Goal: Task Accomplishment & Management: Manage account settings

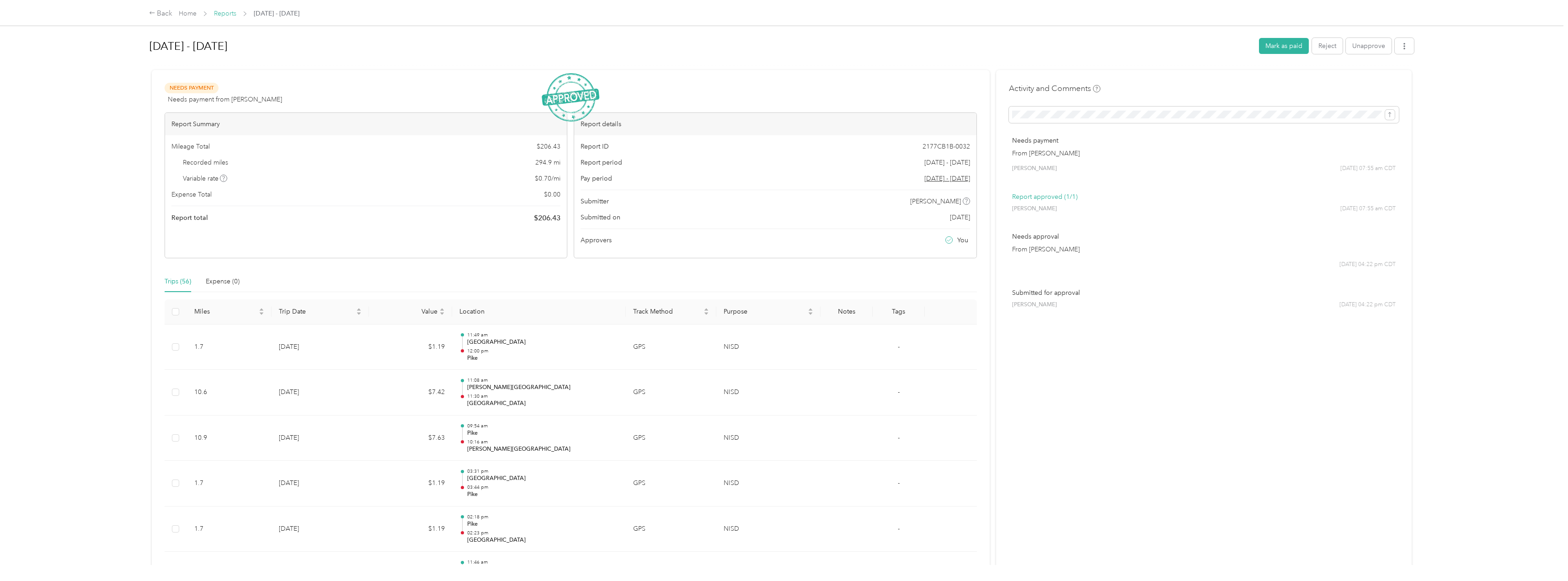
click at [229, 12] on link "Reports" at bounding box center [225, 13] width 22 height 8
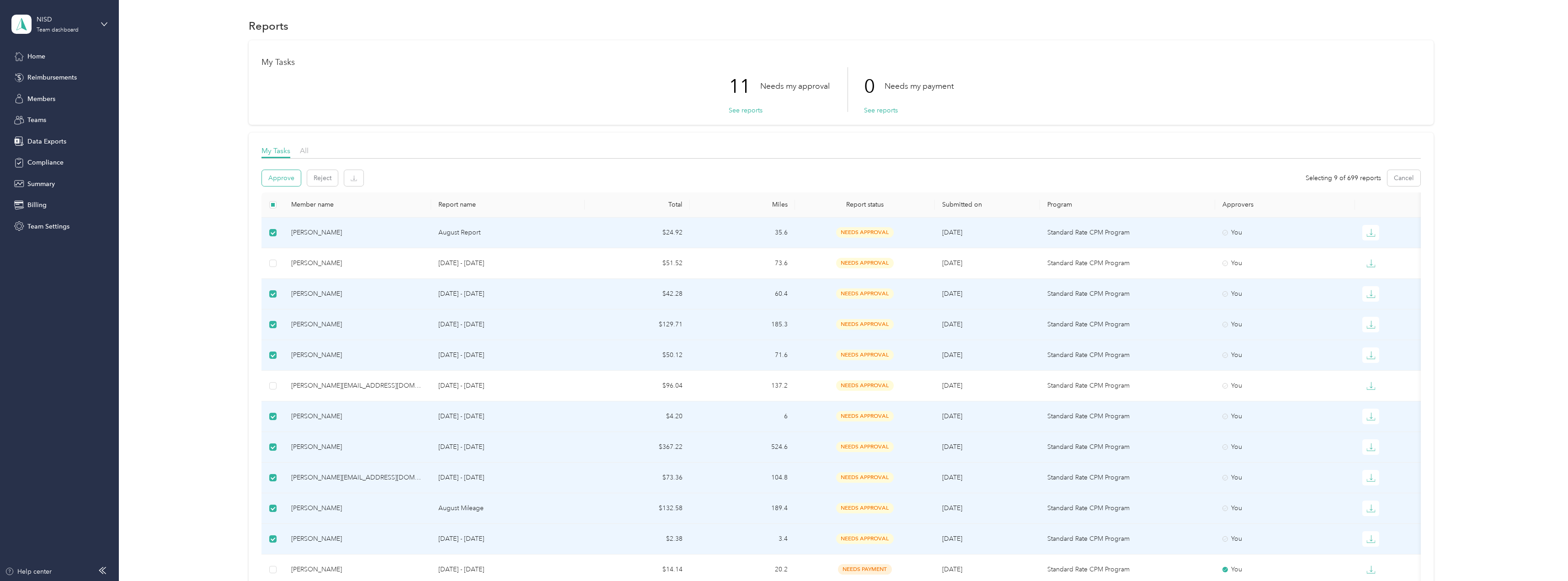
click at [278, 178] on button "Approve" at bounding box center [281, 178] width 39 height 16
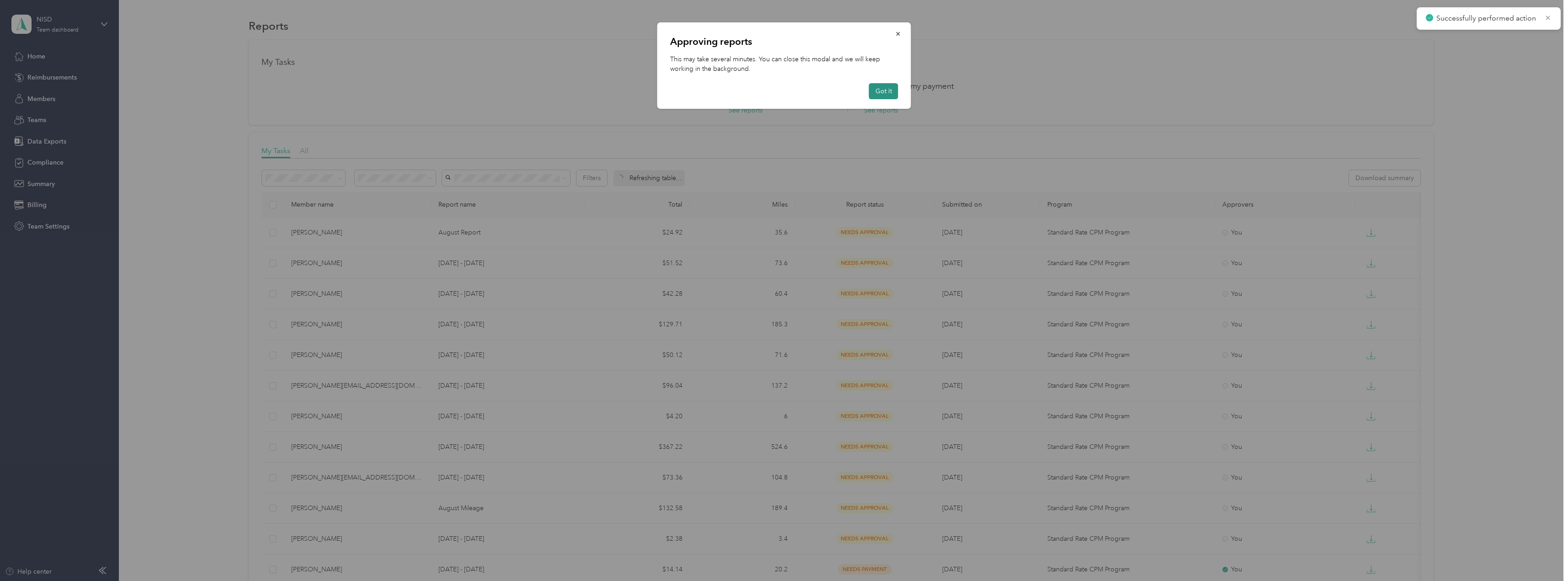
click at [883, 91] on button "Got it" at bounding box center [884, 91] width 29 height 16
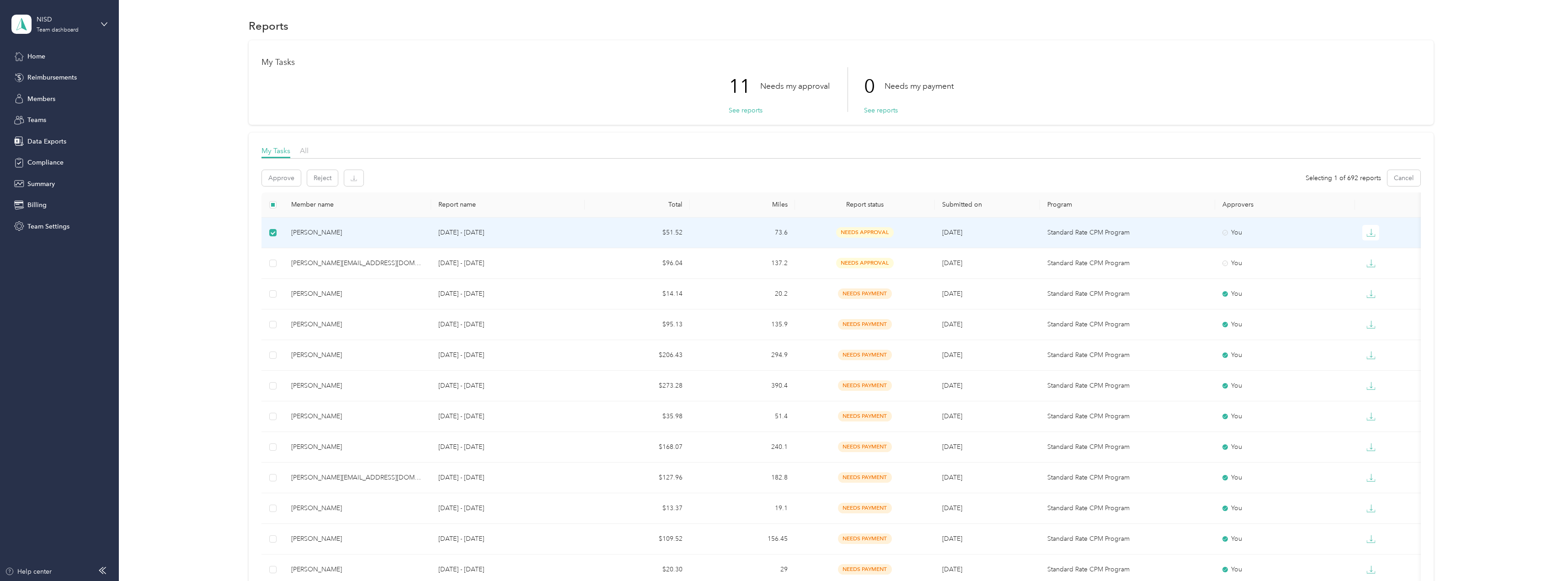
click at [501, 233] on p "[DATE] - [DATE]" at bounding box center [509, 232] width 140 height 10
click at [311, 232] on div "[PERSON_NAME]" at bounding box center [357, 232] width 133 height 10
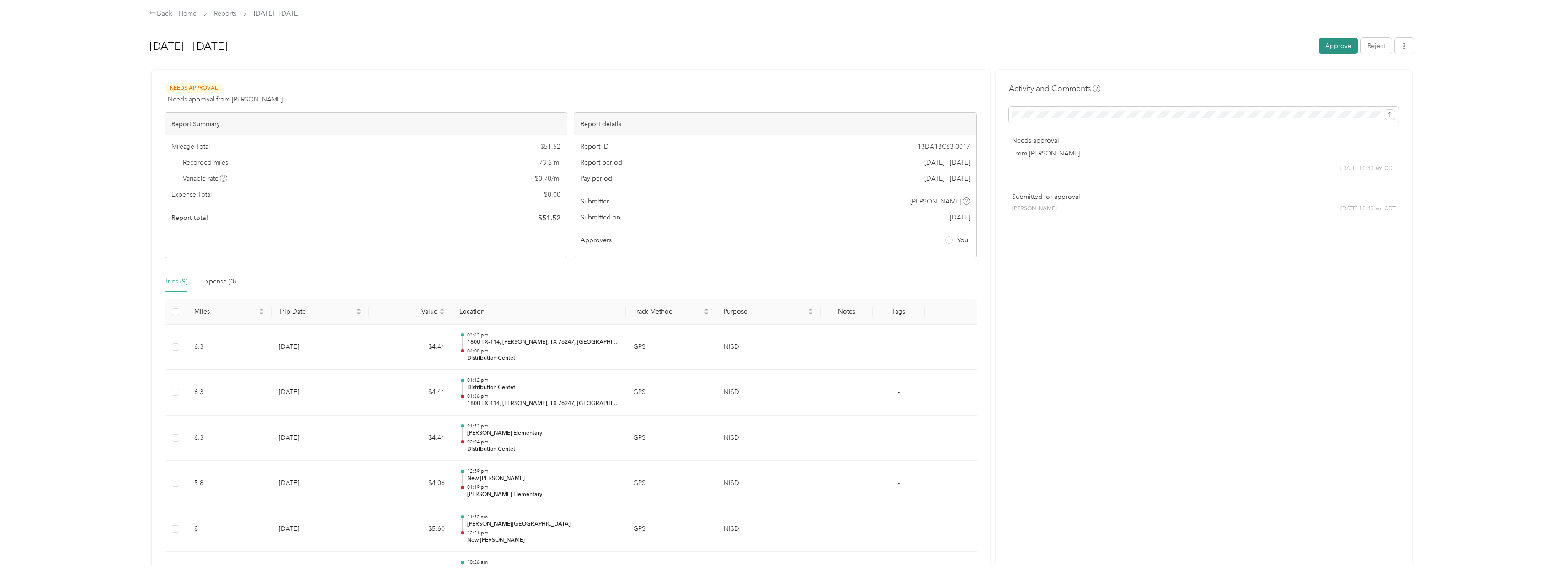
click at [1331, 49] on button "Approve" at bounding box center [1339, 46] width 39 height 16
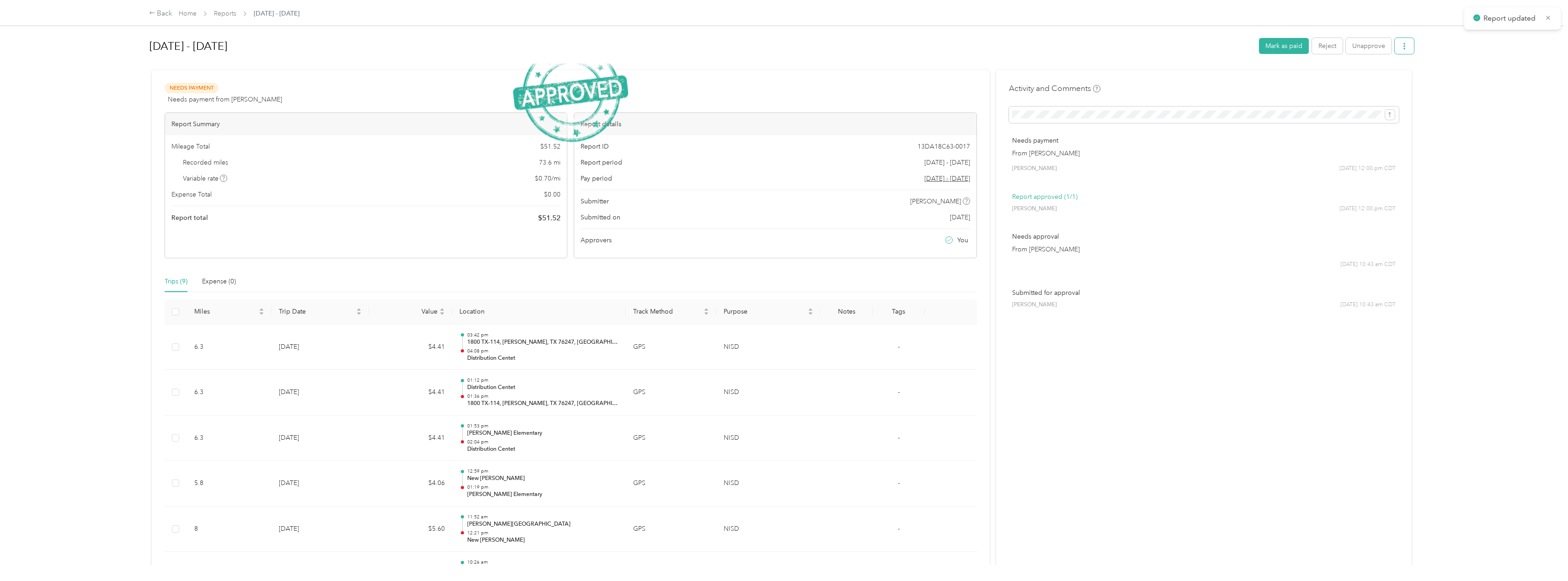
click at [1401, 48] on icon "button" at bounding box center [1404, 46] width 6 height 6
click at [1375, 80] on span "Download" at bounding box center [1376, 80] width 30 height 10
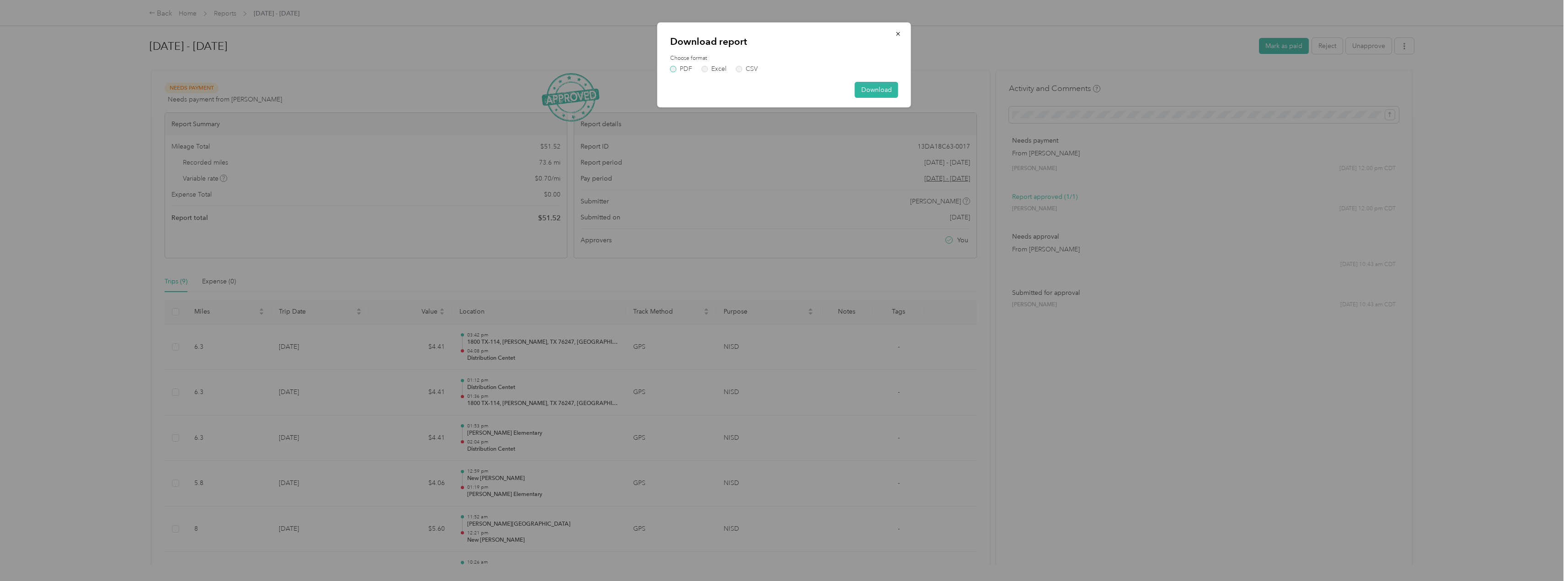
click at [686, 67] on label "PDF" at bounding box center [681, 68] width 22 height 6
click at [698, 83] on label "Include attachments (receipts and map images)" at bounding box center [737, 84] width 122 height 8
click at [893, 99] on button "Download" at bounding box center [876, 106] width 44 height 16
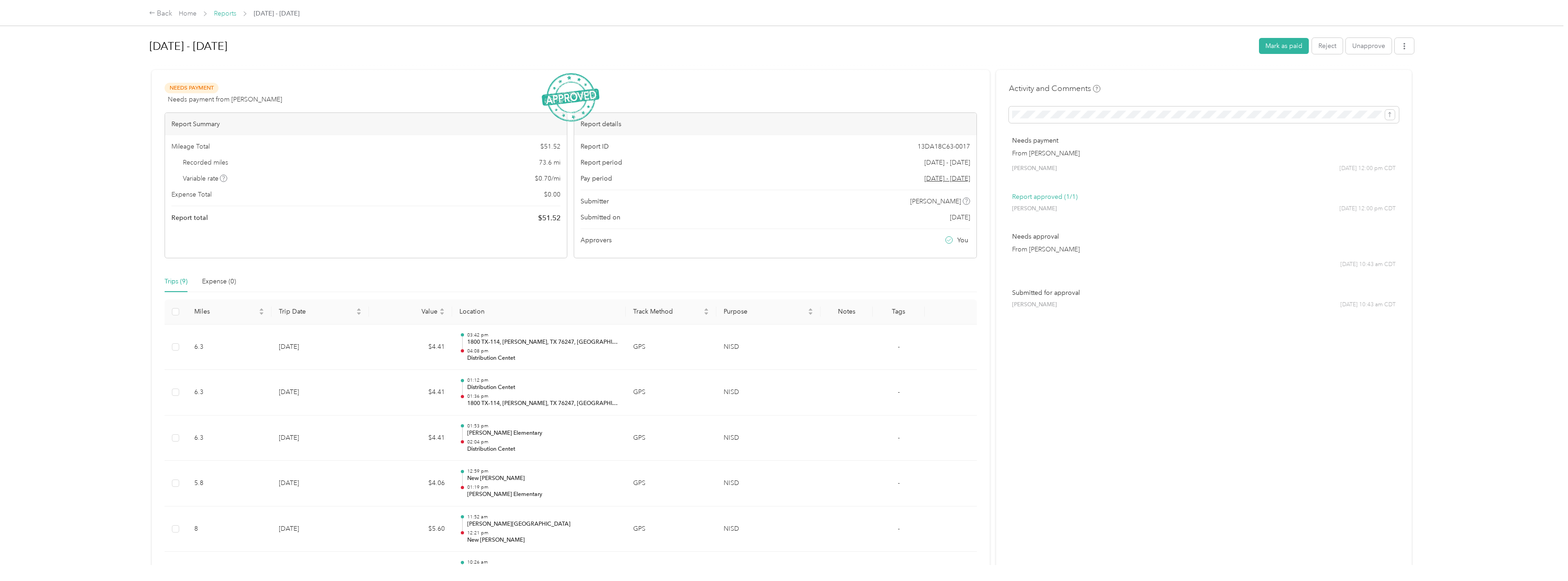
click at [229, 13] on link "Reports" at bounding box center [225, 13] width 22 height 8
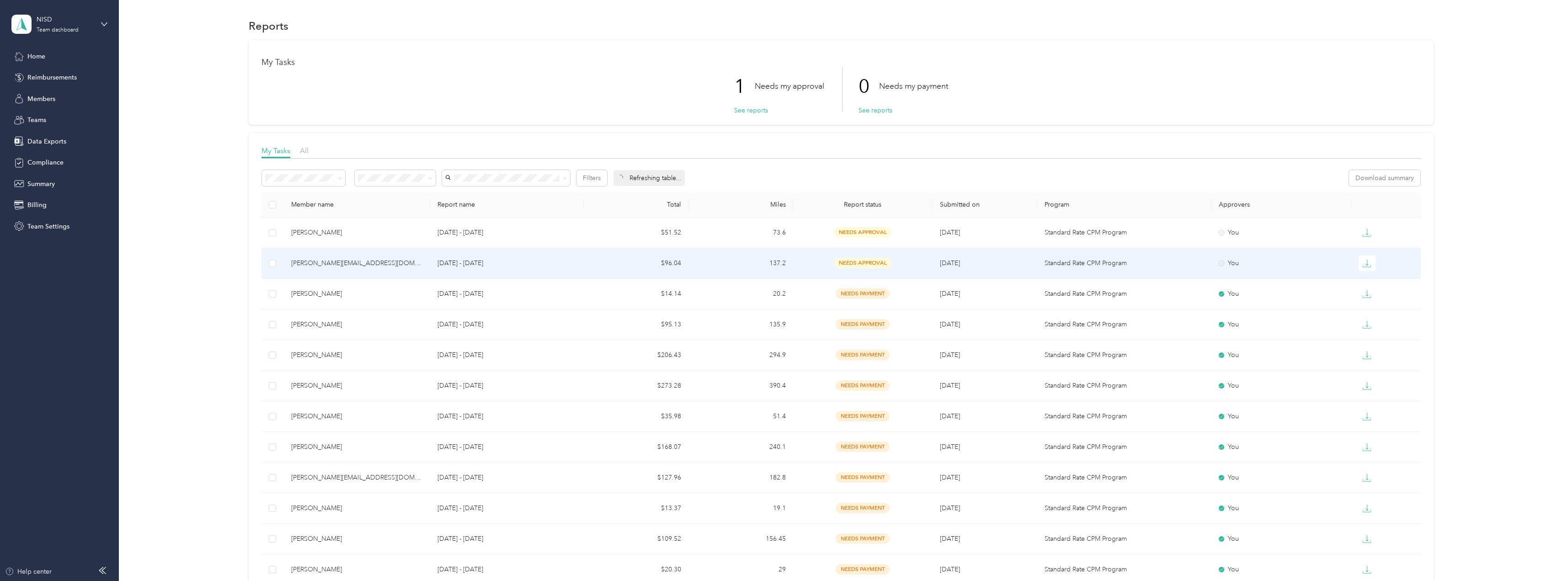
click at [319, 263] on div "[PERSON_NAME][EMAIL_ADDRESS][DOMAIN_NAME]" at bounding box center [357, 263] width 132 height 10
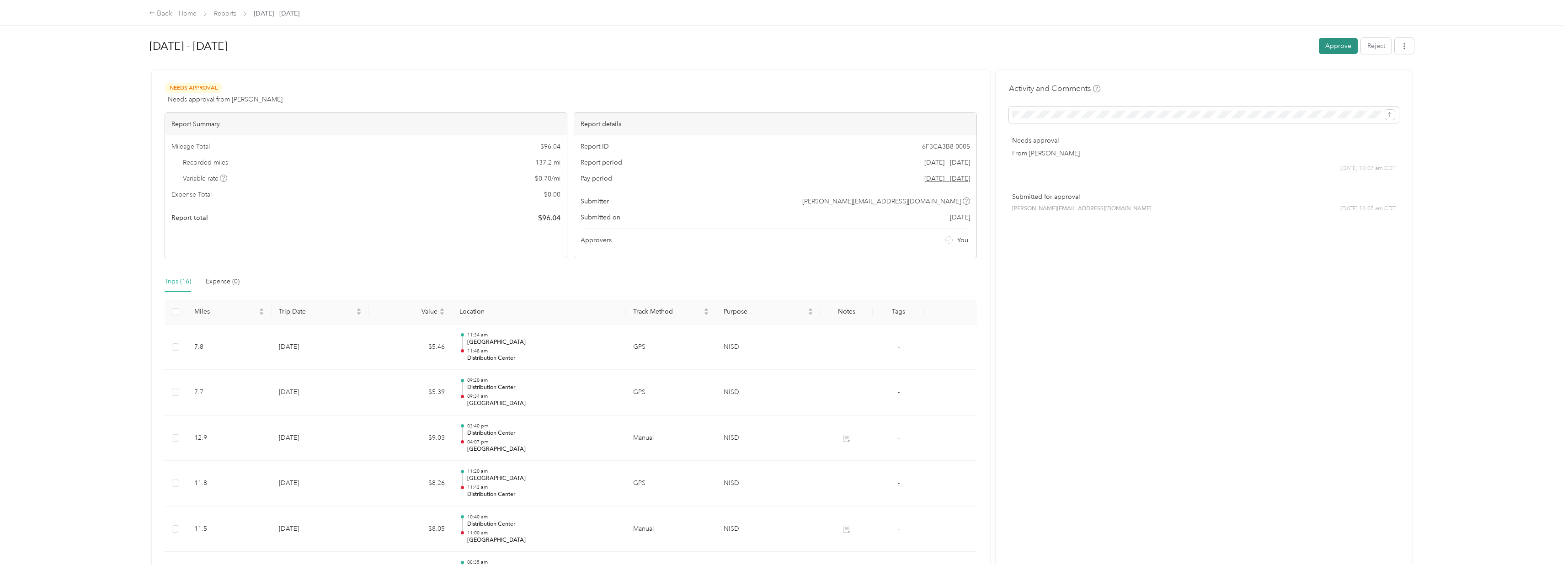
click at [1343, 44] on button "Approve" at bounding box center [1339, 46] width 39 height 16
click at [1404, 47] on icon "button" at bounding box center [1404, 46] width 6 height 6
click at [1377, 78] on span "Download" at bounding box center [1376, 80] width 30 height 10
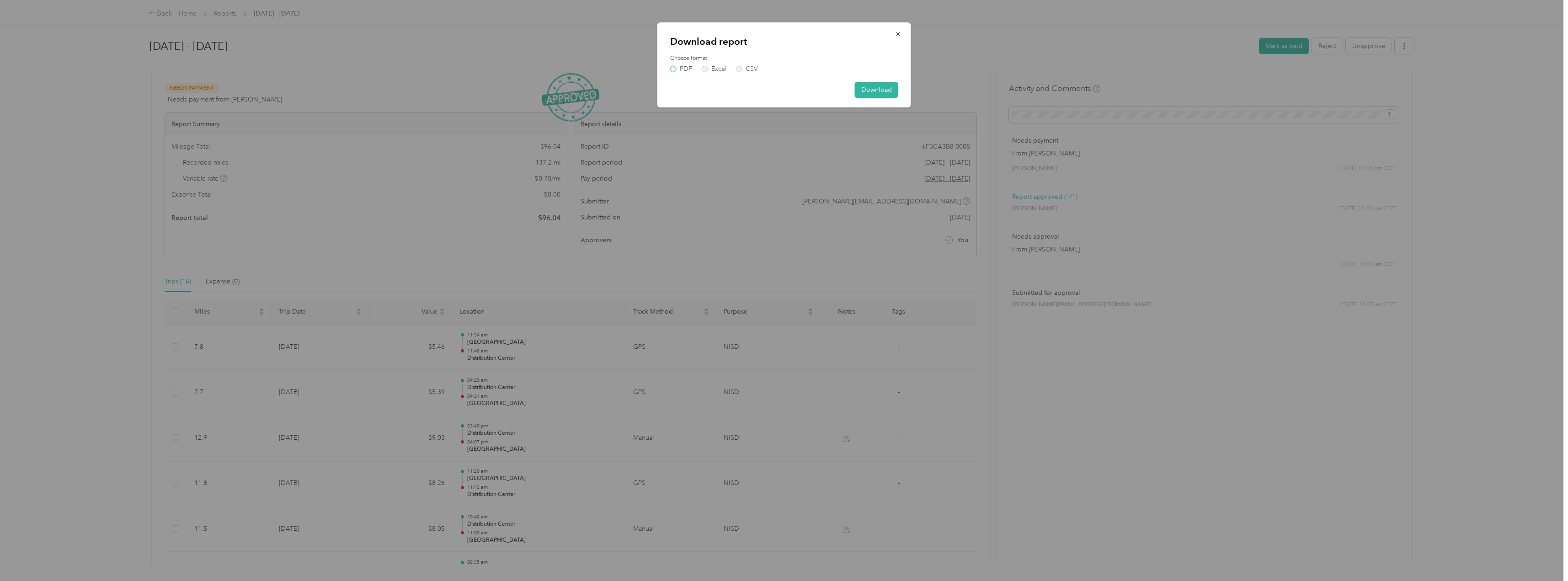
click at [683, 68] on label "PDF" at bounding box center [681, 68] width 22 height 6
click at [764, 82] on label "Include attachments (receipts and map images)" at bounding box center [737, 84] width 122 height 8
click at [879, 104] on button "Download" at bounding box center [876, 106] width 44 height 16
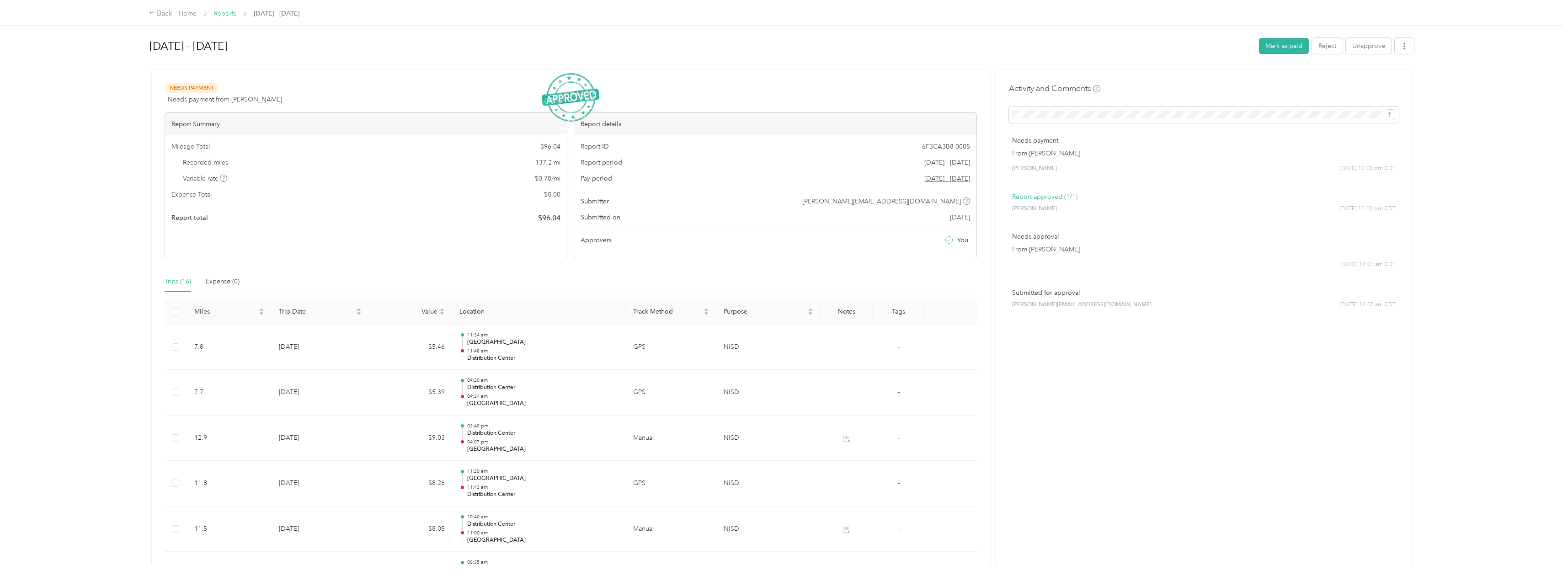
click at [225, 13] on link "Reports" at bounding box center [225, 13] width 22 height 8
